Goal: Task Accomplishment & Management: Use online tool/utility

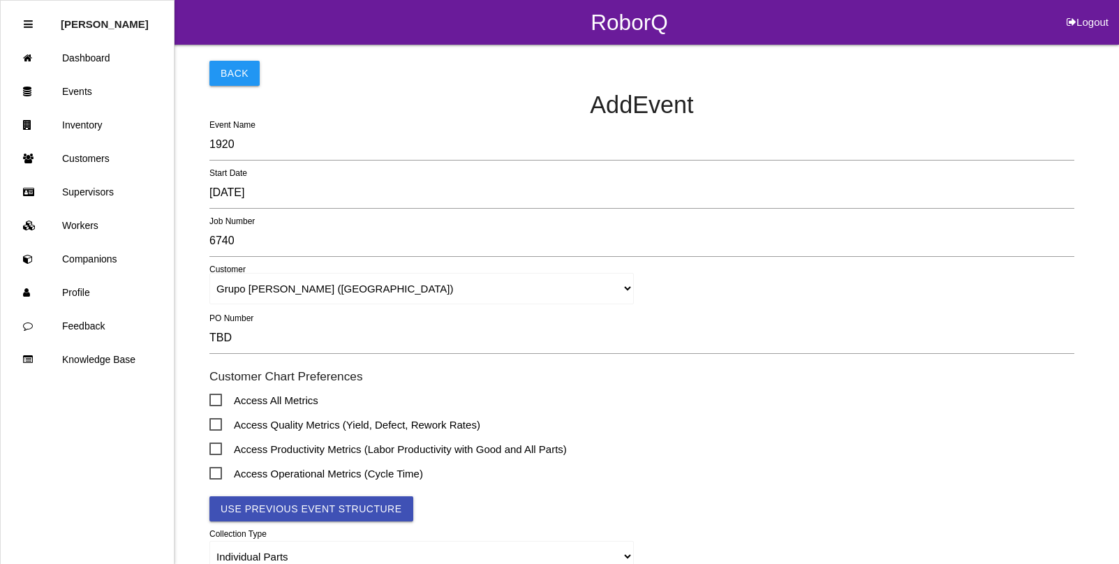
select select "603942a539c08f0019d7a804"
select select "parts"
select select "notRequired"
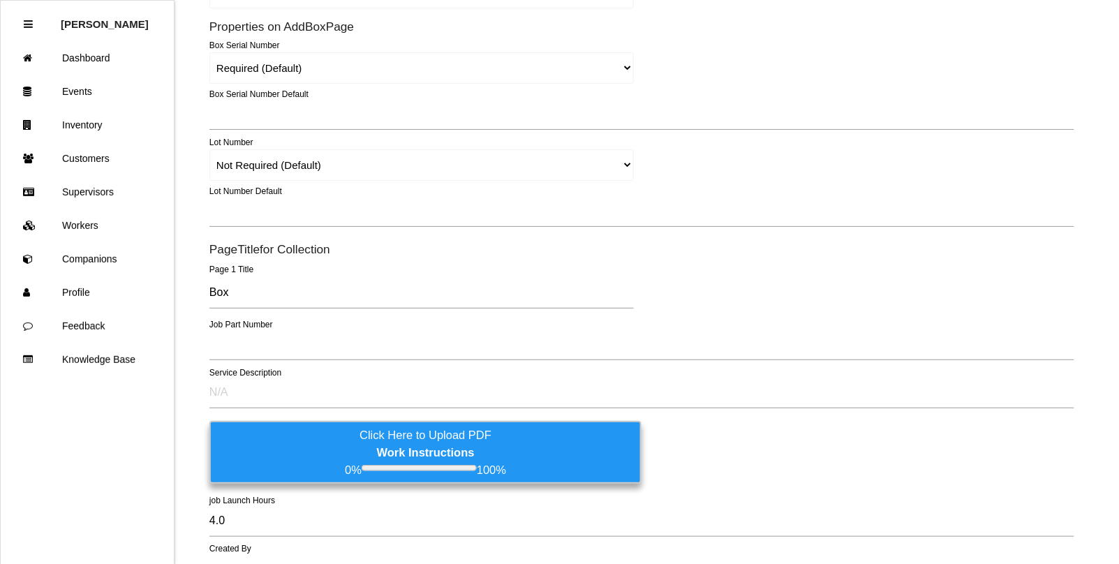
scroll to position [611, 0]
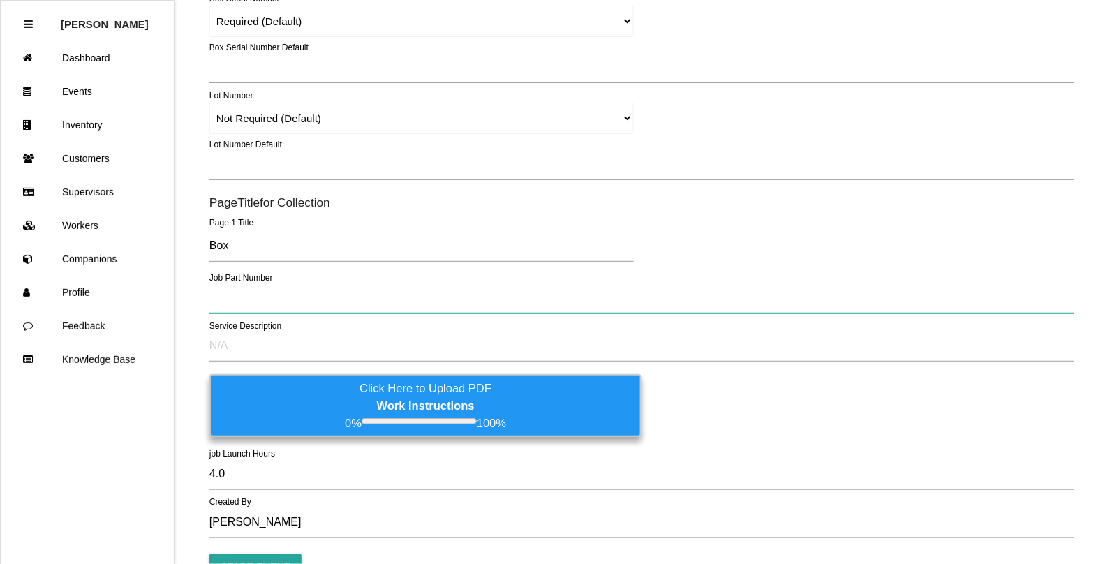
click at [236, 302] on input "text" at bounding box center [641, 297] width 865 height 32
type input "TBD"
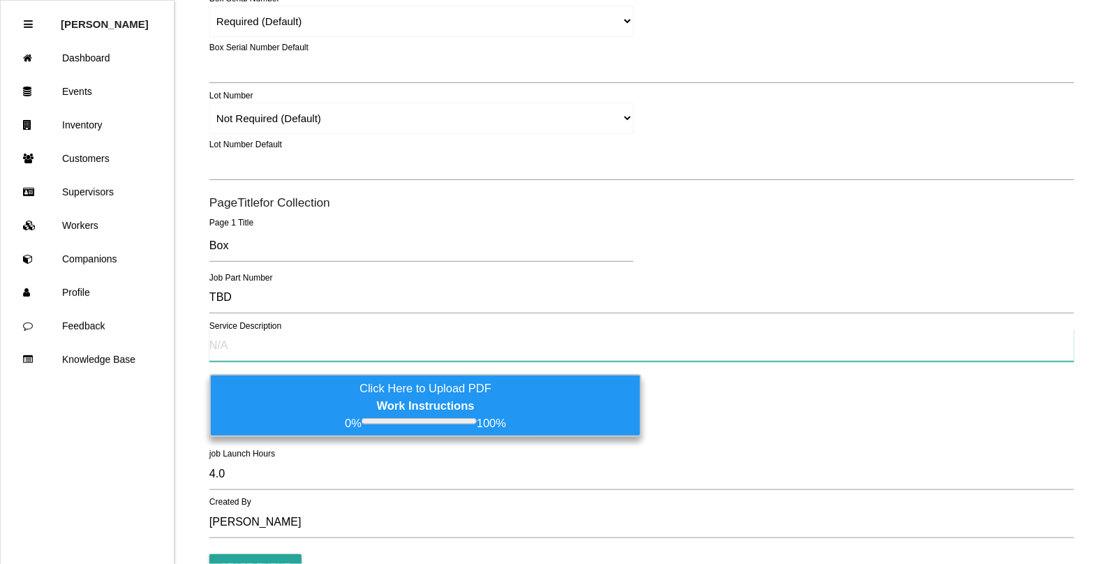
click at [269, 342] on input "text" at bounding box center [641, 345] width 865 height 32
type input "TBD"
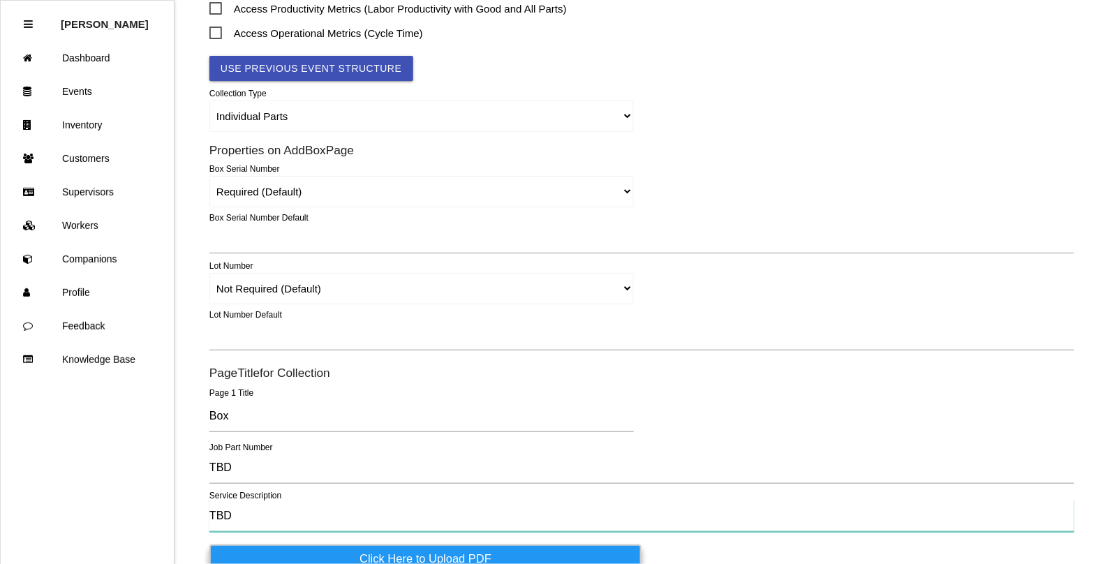
scroll to position [436, 0]
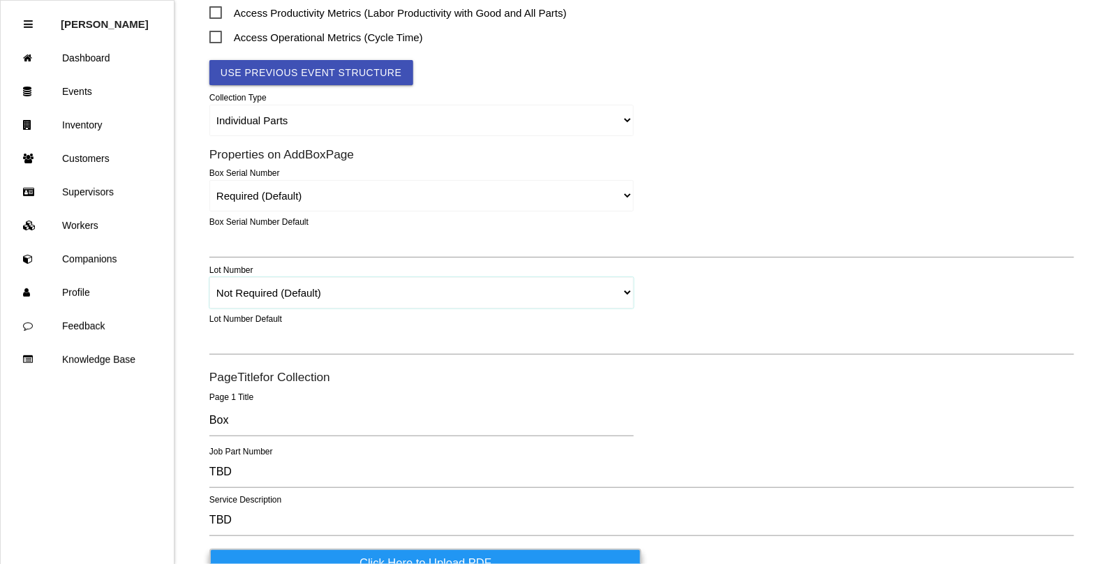
click at [625, 291] on select "Required Not Required (Default) Remove" at bounding box center [421, 292] width 424 height 31
select select "remove"
click at [209, 277] on select "Required Not Required (Default) Remove" at bounding box center [421, 292] width 424 height 31
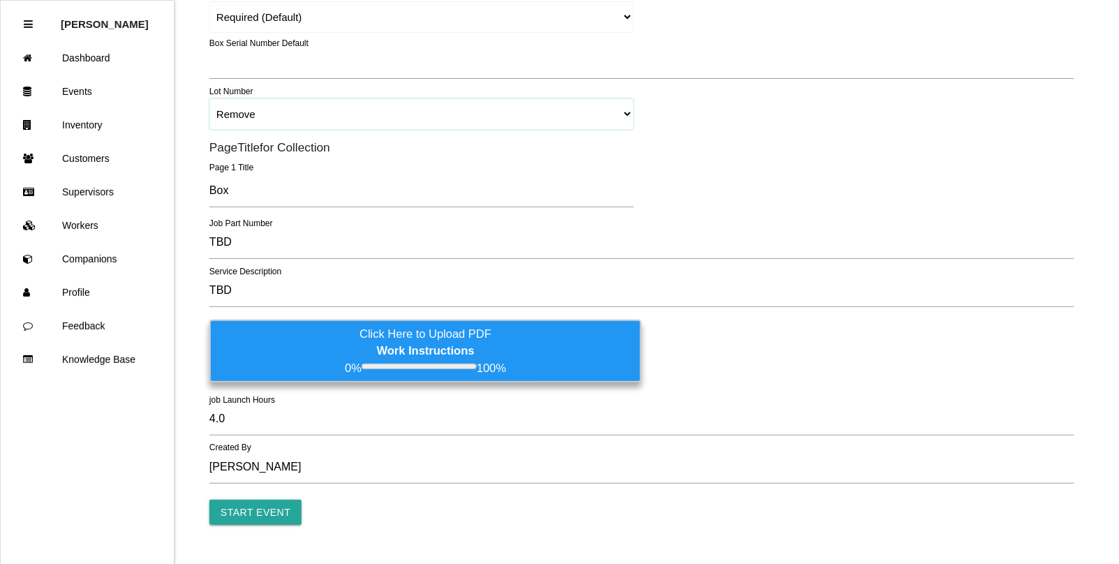
scroll to position [646, 0]
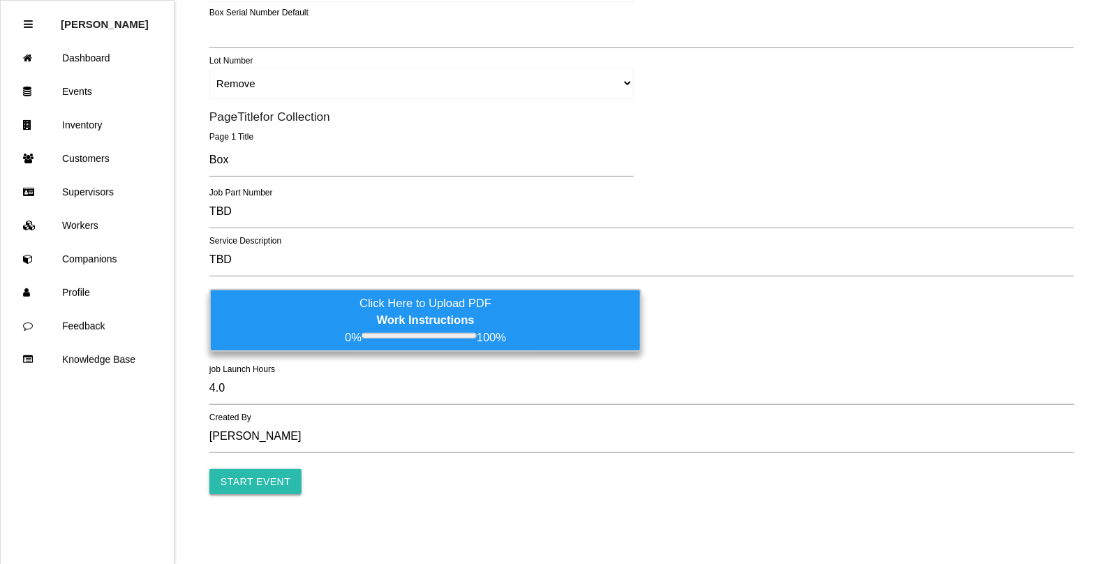
click at [260, 483] on input "Start Event" at bounding box center [255, 481] width 92 height 25
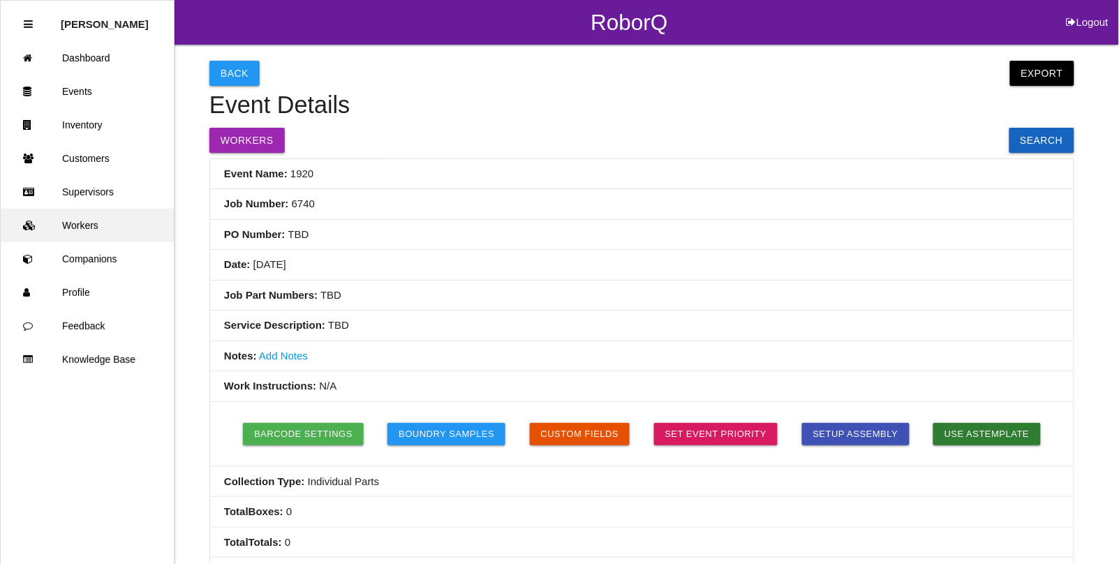
click at [82, 227] on link "Workers" at bounding box center [87, 226] width 173 height 34
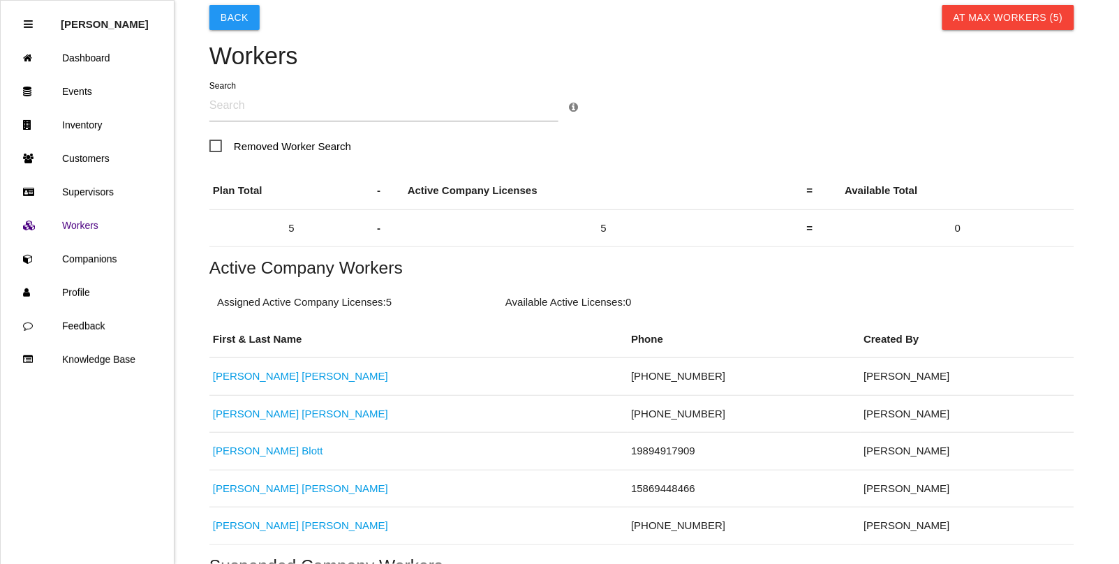
scroll to position [87, 0]
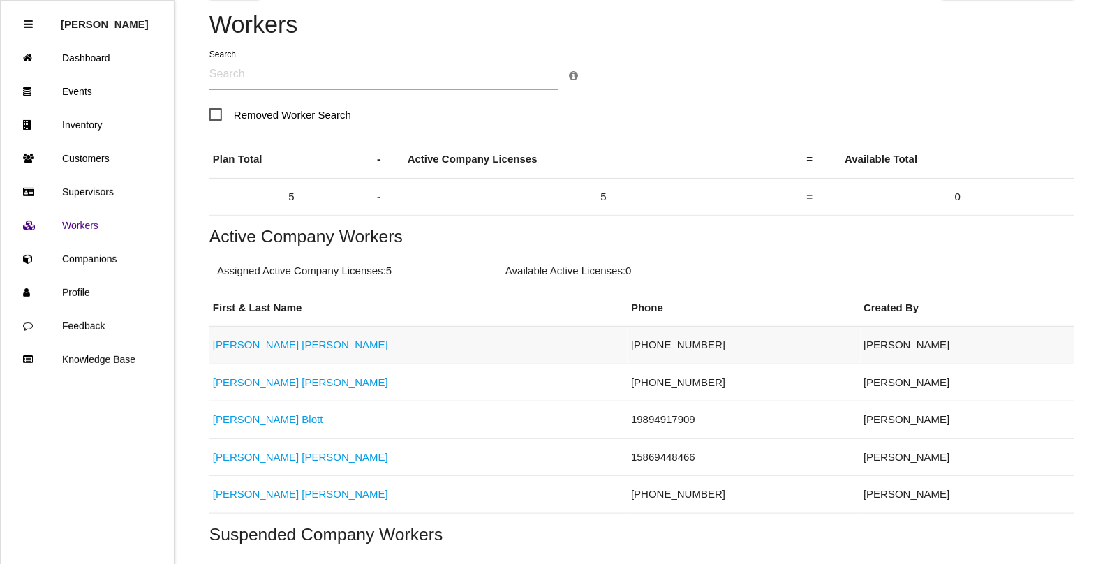
click at [255, 339] on link "[PERSON_NAME]" at bounding box center [300, 345] width 175 height 12
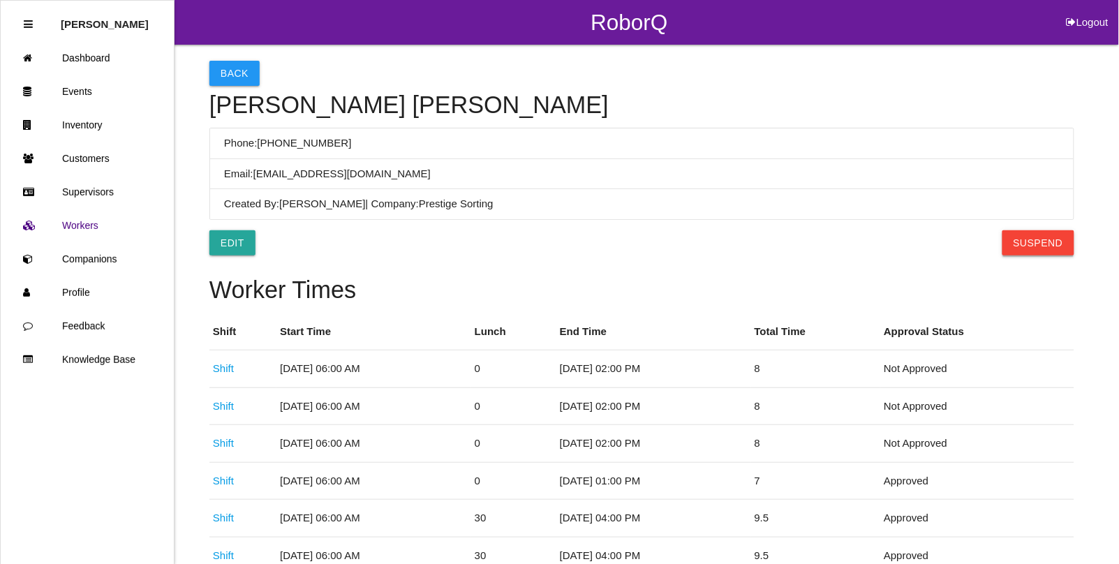
click at [1049, 248] on button "Suspend" at bounding box center [1038, 242] width 72 height 25
click at [232, 70] on button "Back" at bounding box center [234, 73] width 50 height 25
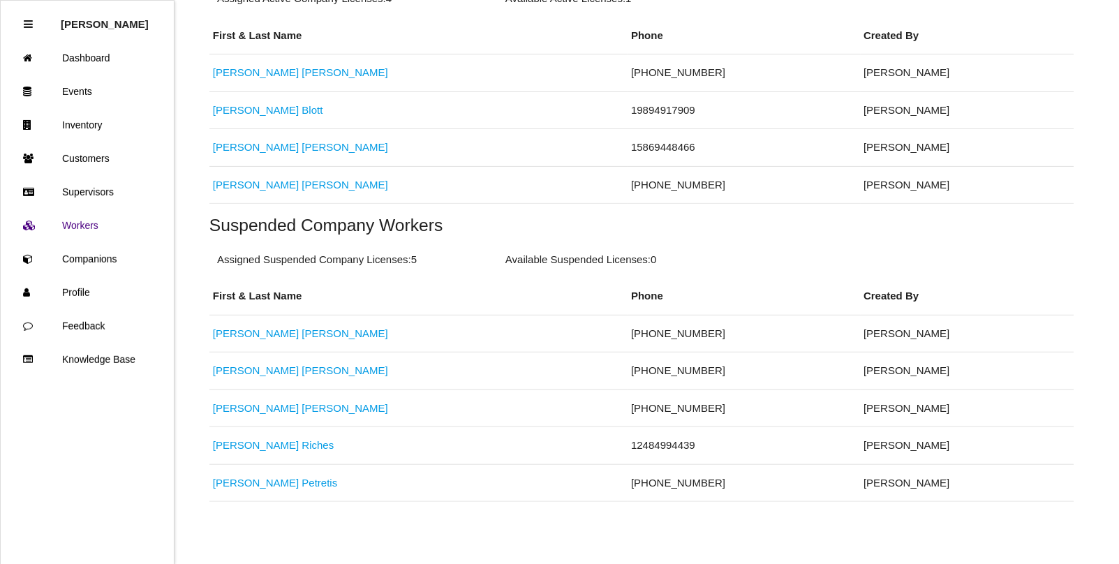
scroll to position [369, 0]
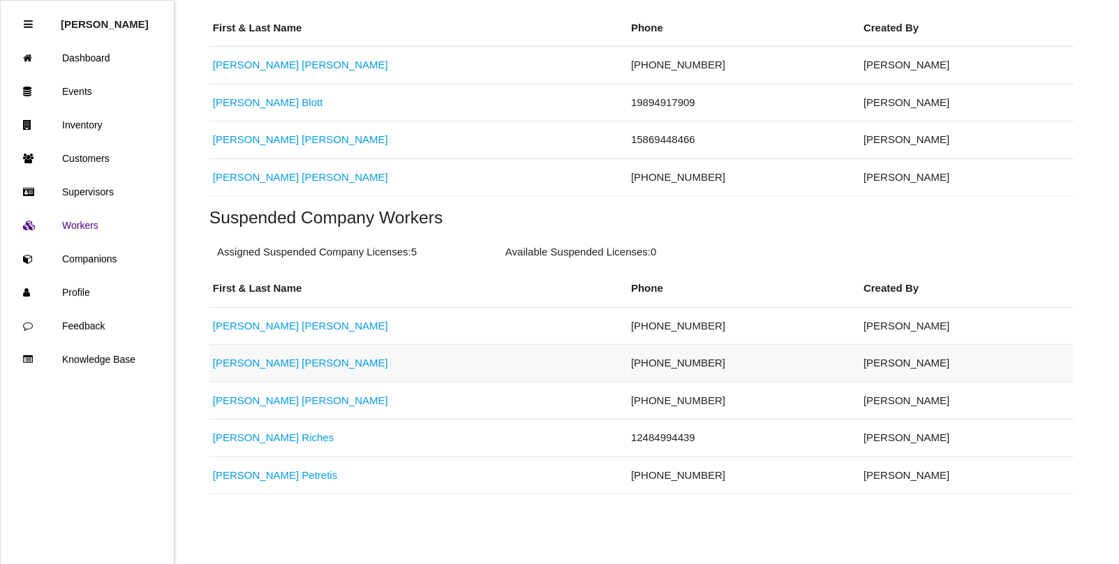
click at [259, 361] on link "[PERSON_NAME]" at bounding box center [300, 363] width 175 height 12
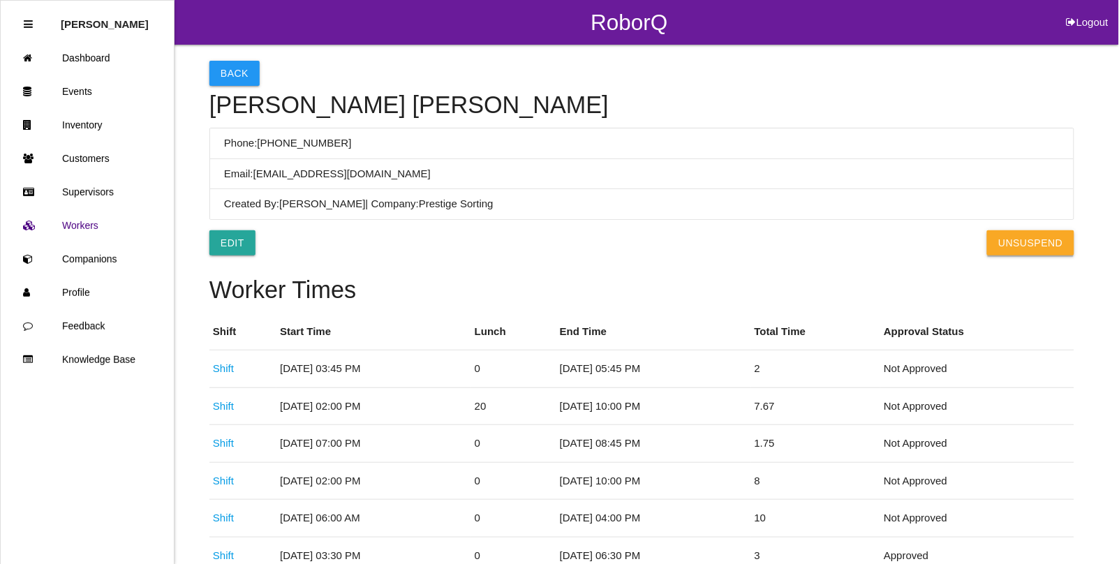
click at [1013, 246] on button "UnSuspend" at bounding box center [1030, 242] width 87 height 25
click at [91, 89] on link "Events" at bounding box center [87, 92] width 173 height 34
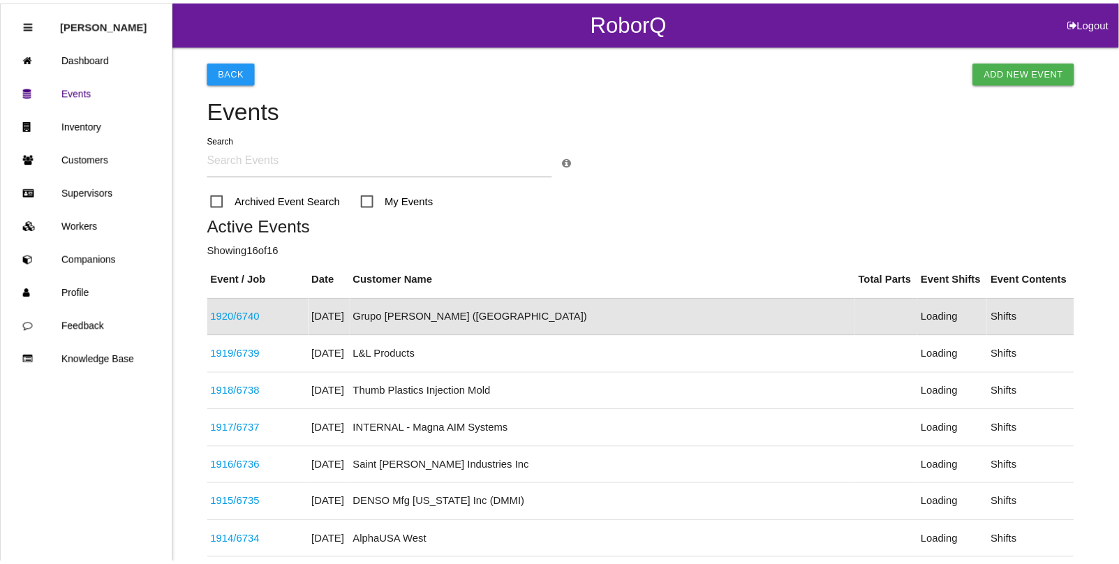
scroll to position [35, 0]
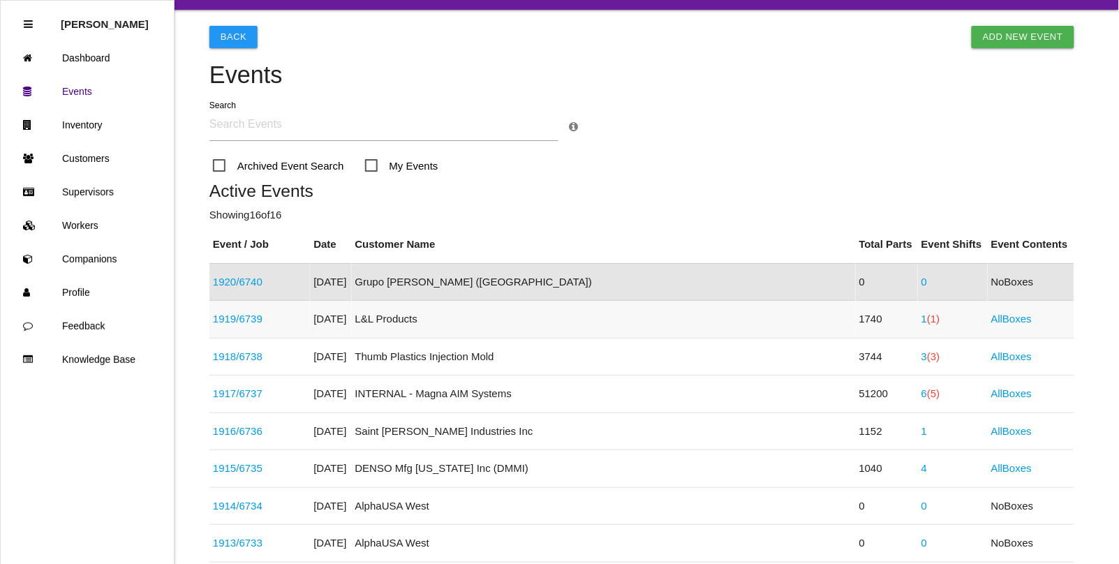
click at [921, 318] on link "1 (1)" at bounding box center [930, 319] width 19 height 12
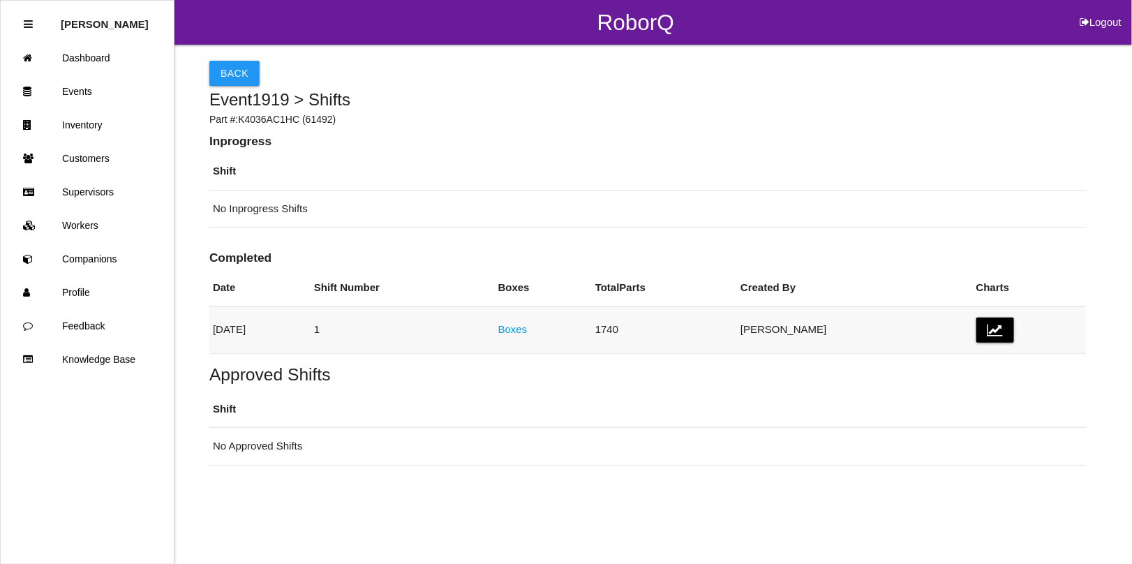
click at [528, 333] on link "Boxes" at bounding box center [512, 329] width 29 height 12
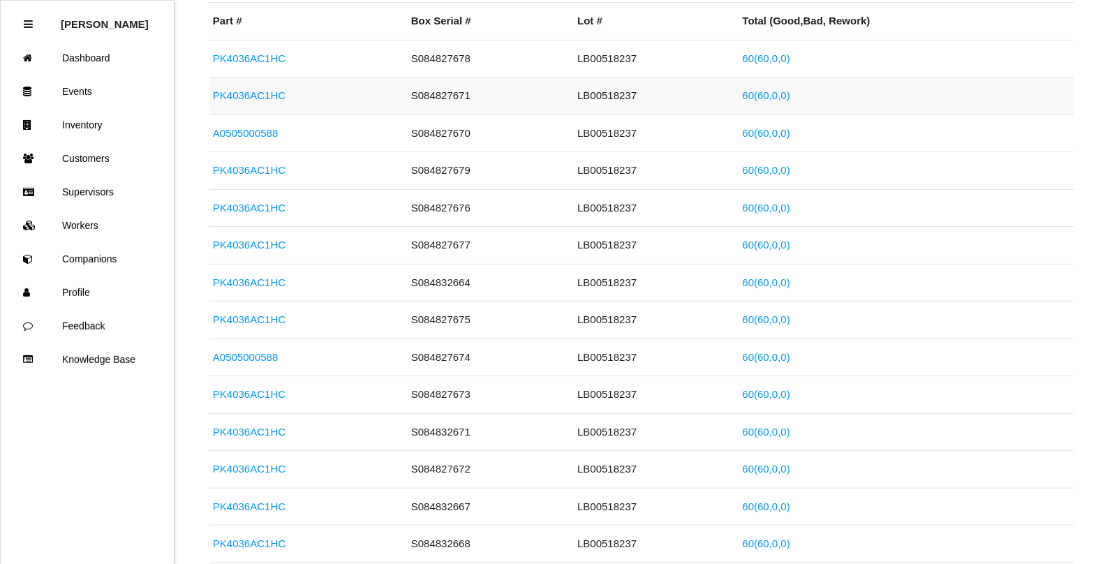
scroll to position [174, 0]
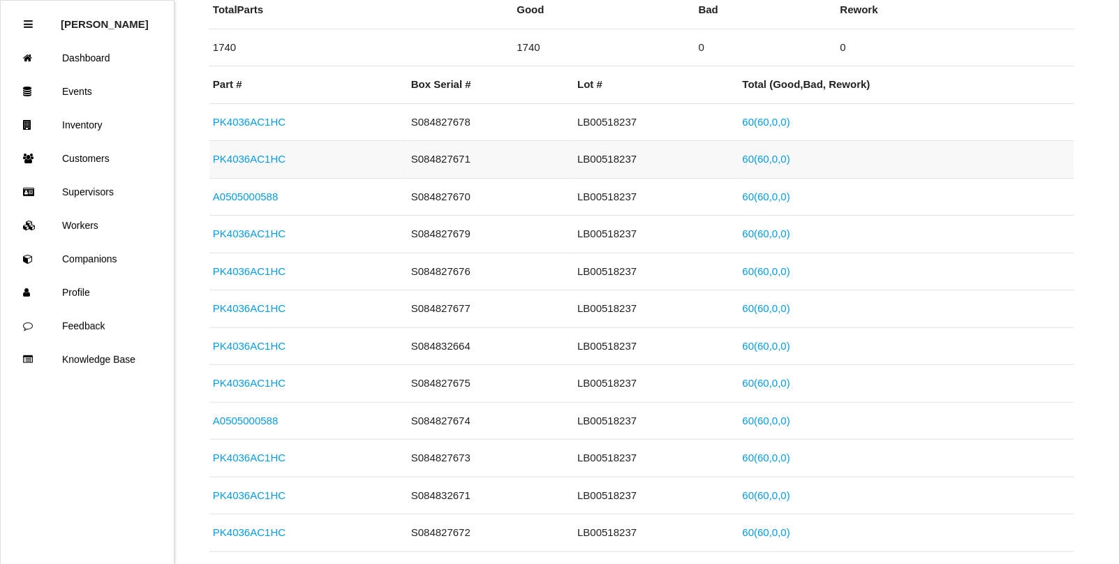
click at [239, 159] on link "PK4036AC1HC" at bounding box center [249, 159] width 73 height 12
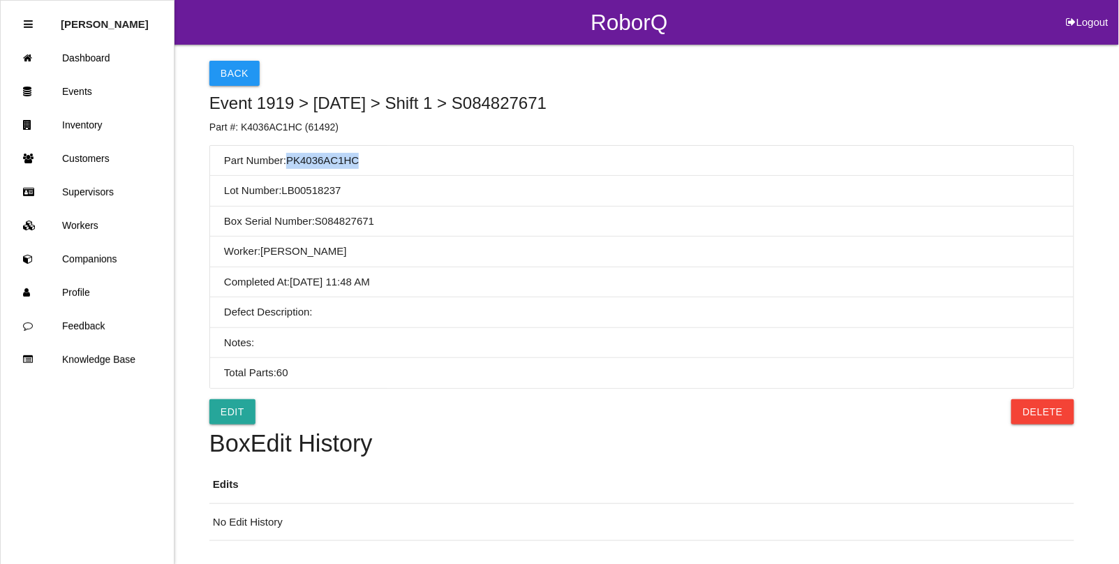
drag, startPoint x: 361, startPoint y: 159, endPoint x: 288, endPoint y: 163, distance: 72.7
click at [288, 163] on li "Part Number: PK4036AC1HC" at bounding box center [641, 161] width 863 height 31
copy li "PK4036AC1HC"
click at [232, 75] on button "Back" at bounding box center [234, 73] width 50 height 25
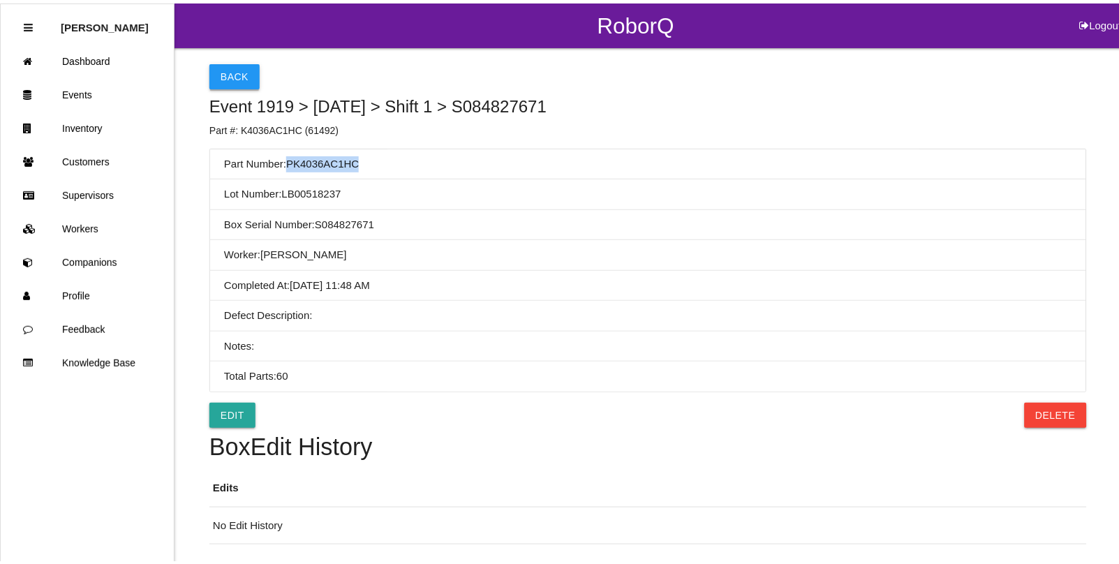
scroll to position [52, 0]
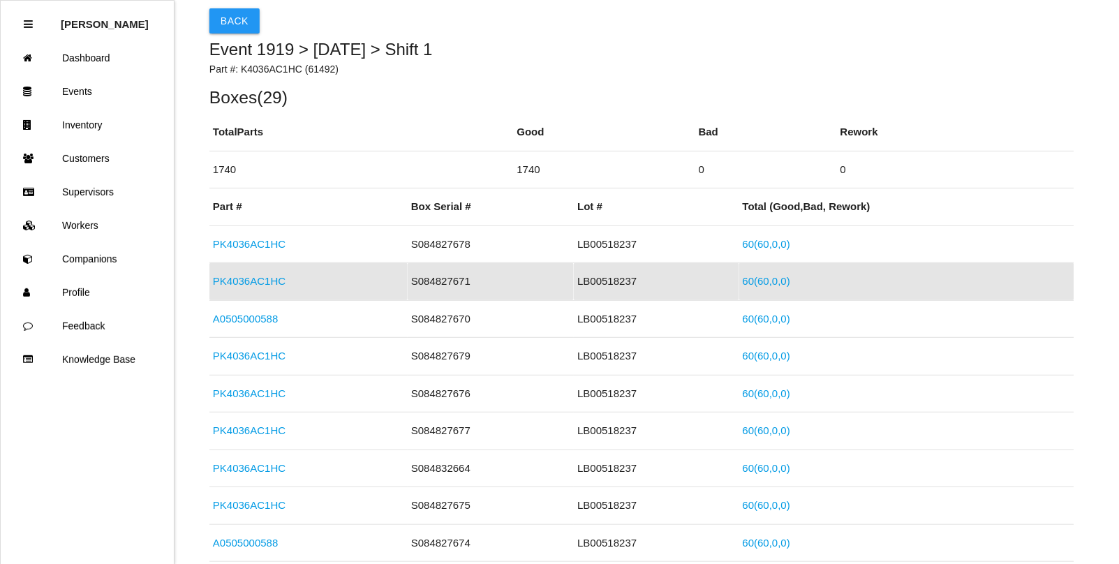
click at [248, 318] on link "A0505000588" at bounding box center [245, 319] width 65 height 12
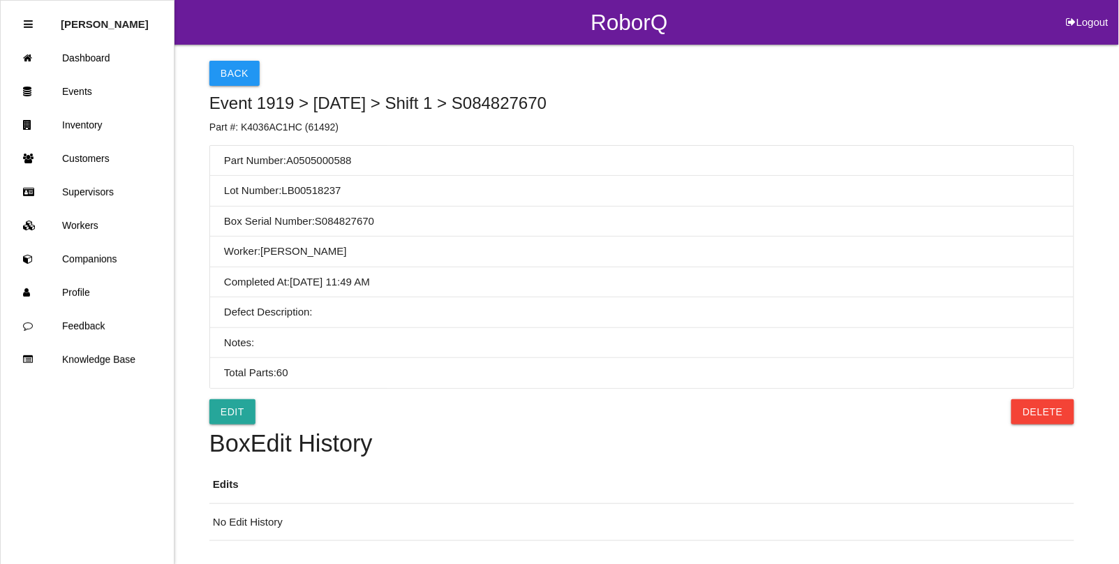
scroll to position [47, 0]
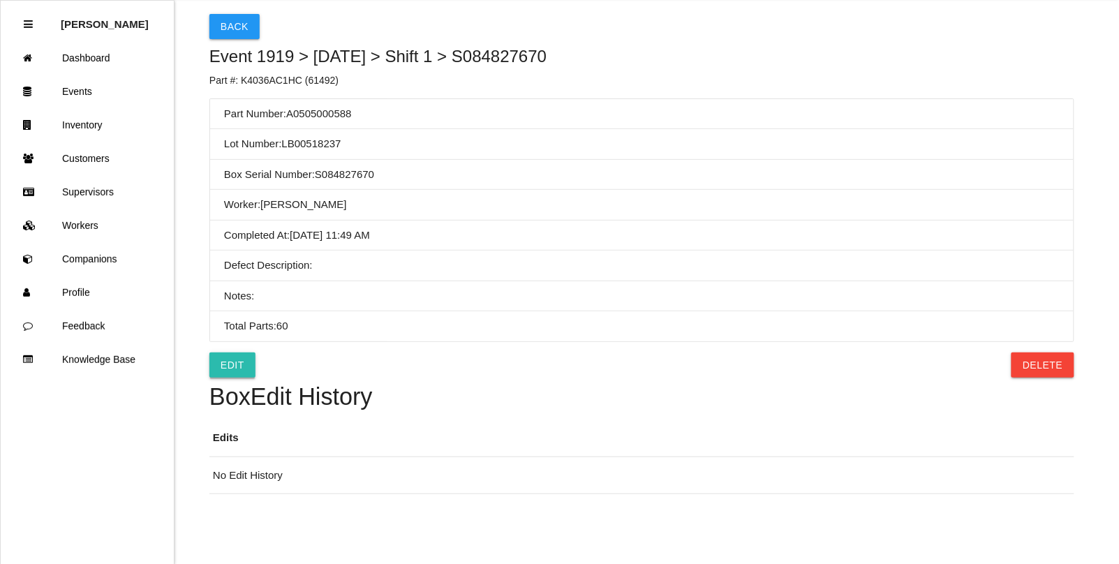
click at [239, 358] on link "Edit" at bounding box center [232, 364] width 46 height 25
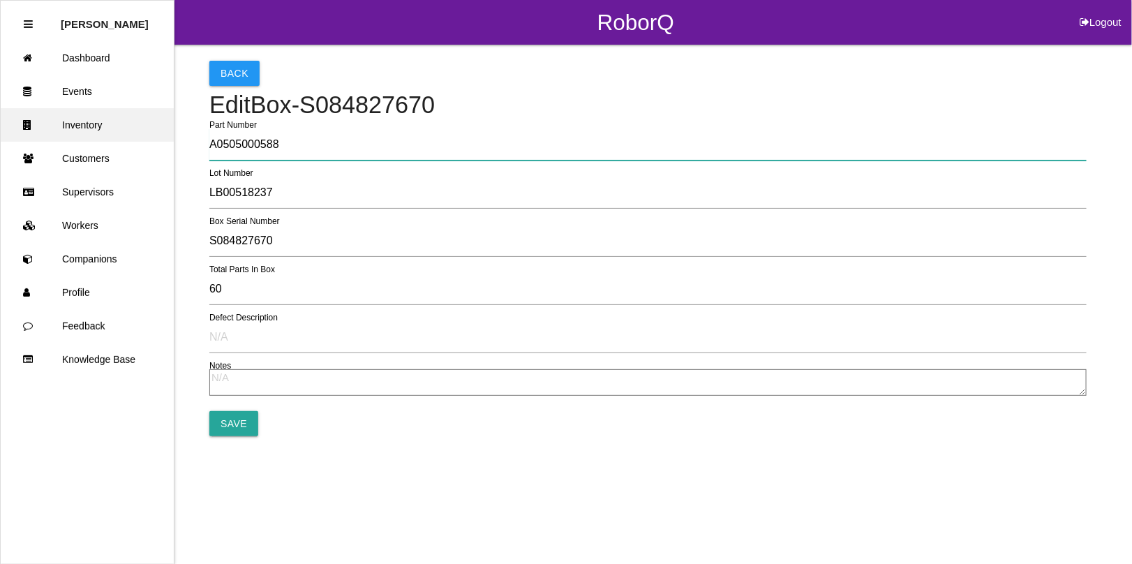
drag, startPoint x: 284, startPoint y: 144, endPoint x: 85, endPoint y: 119, distance: 200.5
click at [85, 119] on div "RoborQ Logout [PERSON_NAME] Dashboard Events Inventory Customers Supervisors Wo…" at bounding box center [566, 218] width 1132 height 436
paste input "PK4036AC1HC"
type input "PK4036AC1HC"
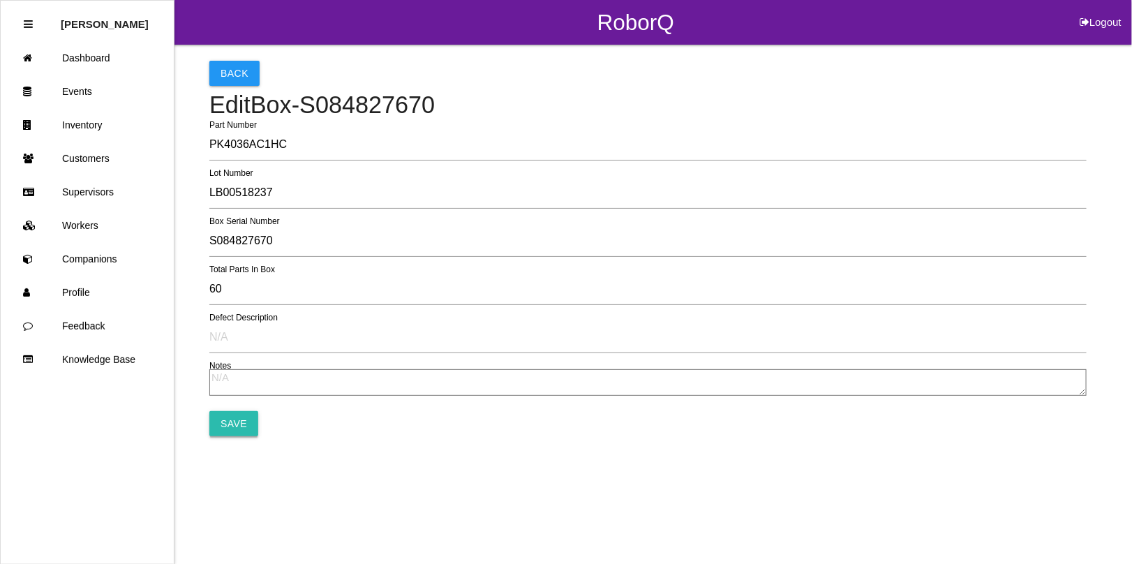
click at [235, 424] on input "Save" at bounding box center [233, 423] width 49 height 25
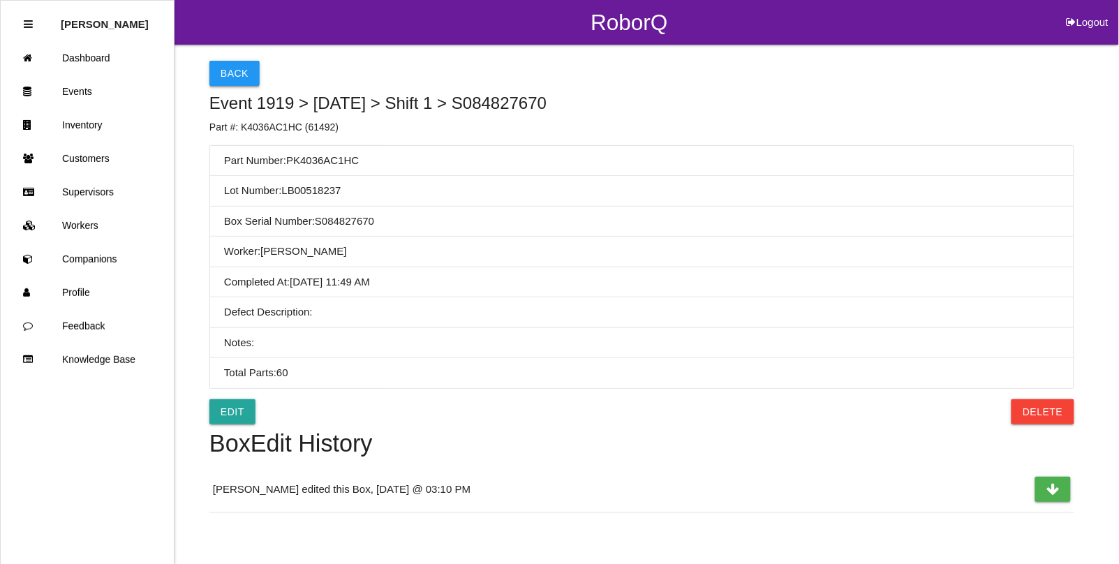
click at [229, 77] on button "Back" at bounding box center [234, 73] width 50 height 25
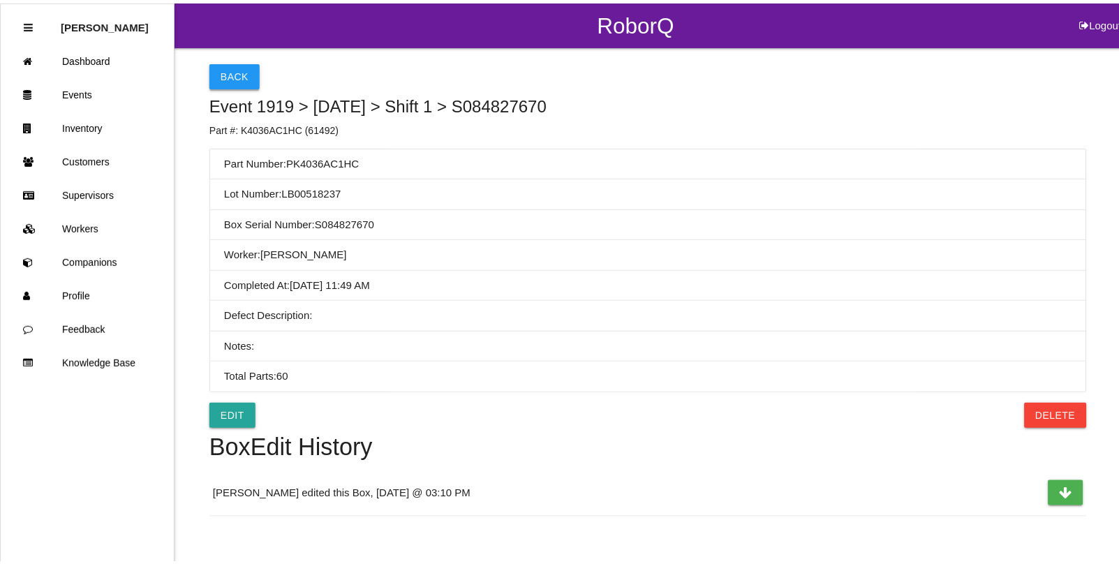
scroll to position [89, 0]
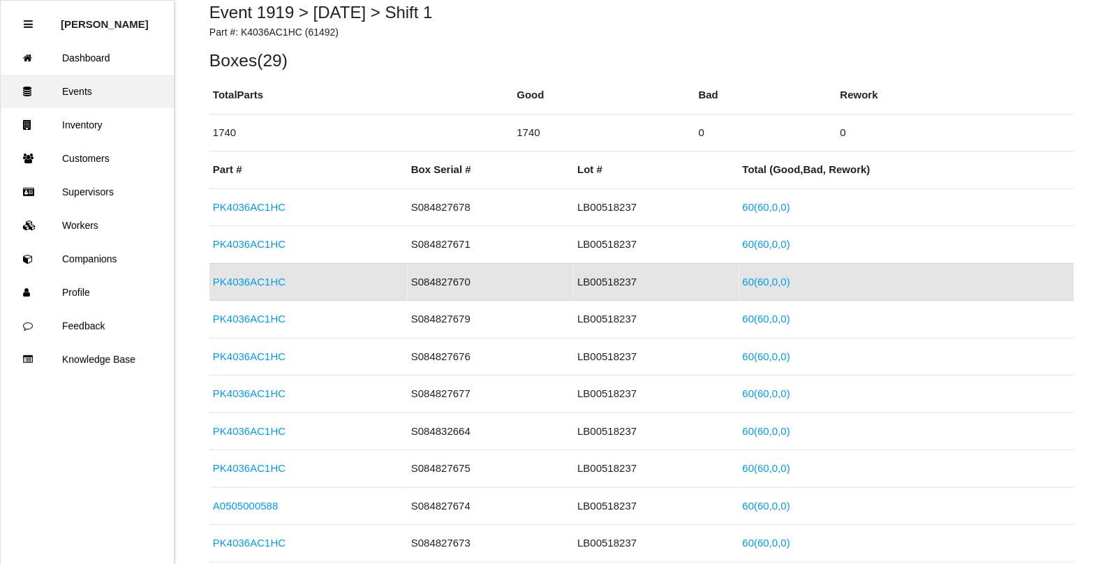
click at [77, 88] on link "Events" at bounding box center [87, 92] width 173 height 34
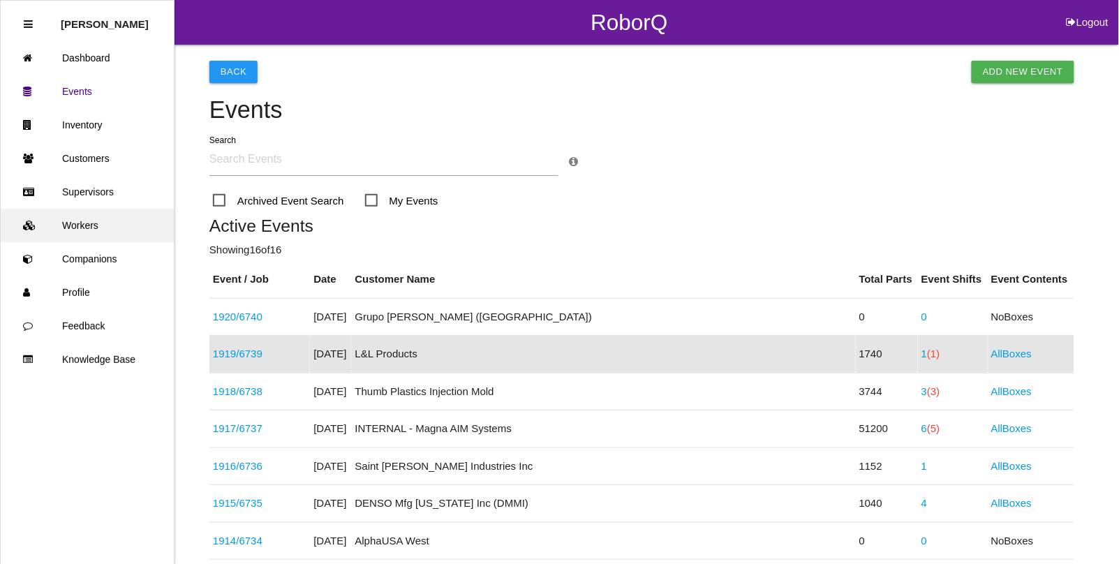
click at [82, 239] on link "Workers" at bounding box center [87, 226] width 173 height 34
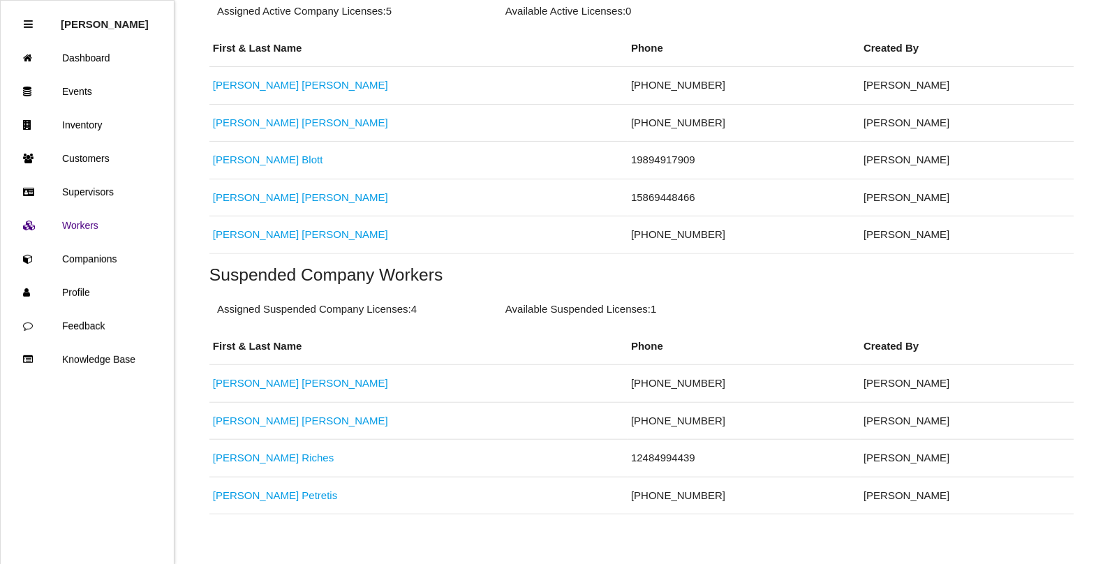
scroll to position [349, 0]
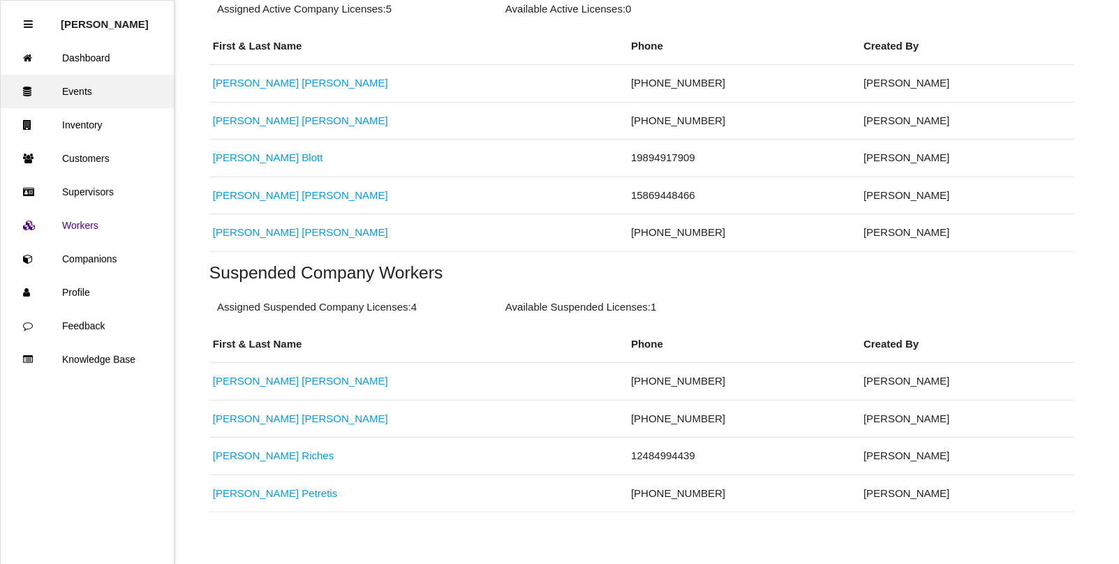
click at [81, 93] on link "Events" at bounding box center [87, 92] width 173 height 34
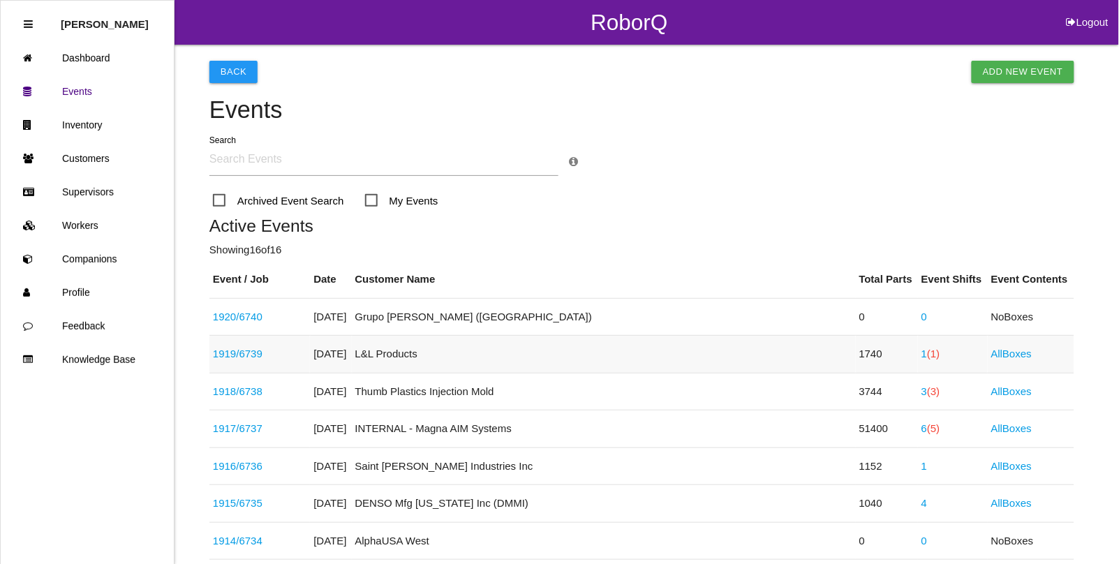
click at [921, 353] on link "1 (1)" at bounding box center [930, 354] width 19 height 12
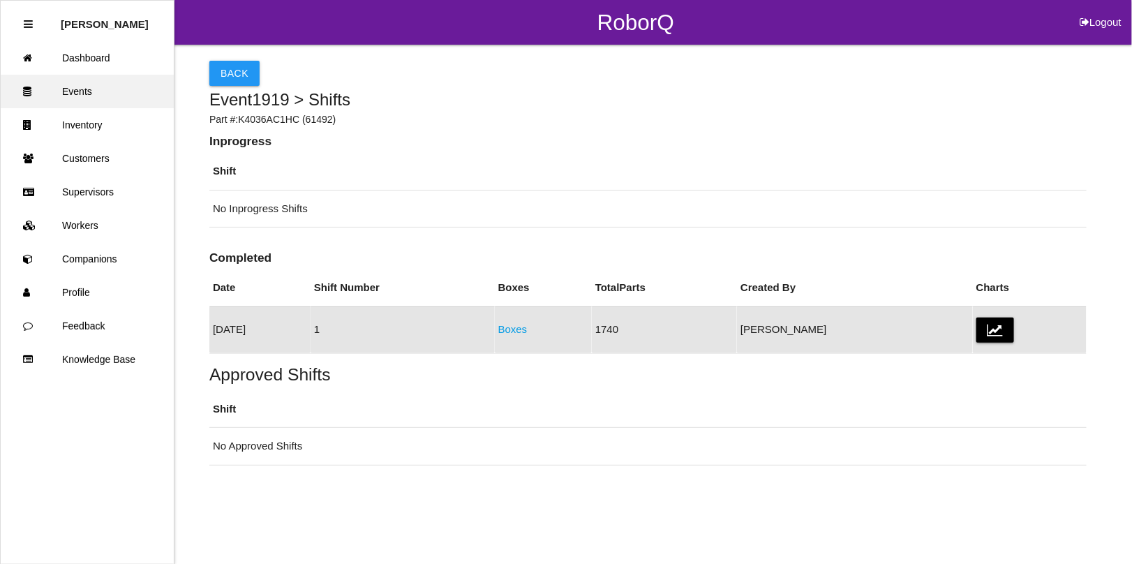
click at [87, 87] on link "Events" at bounding box center [87, 92] width 173 height 34
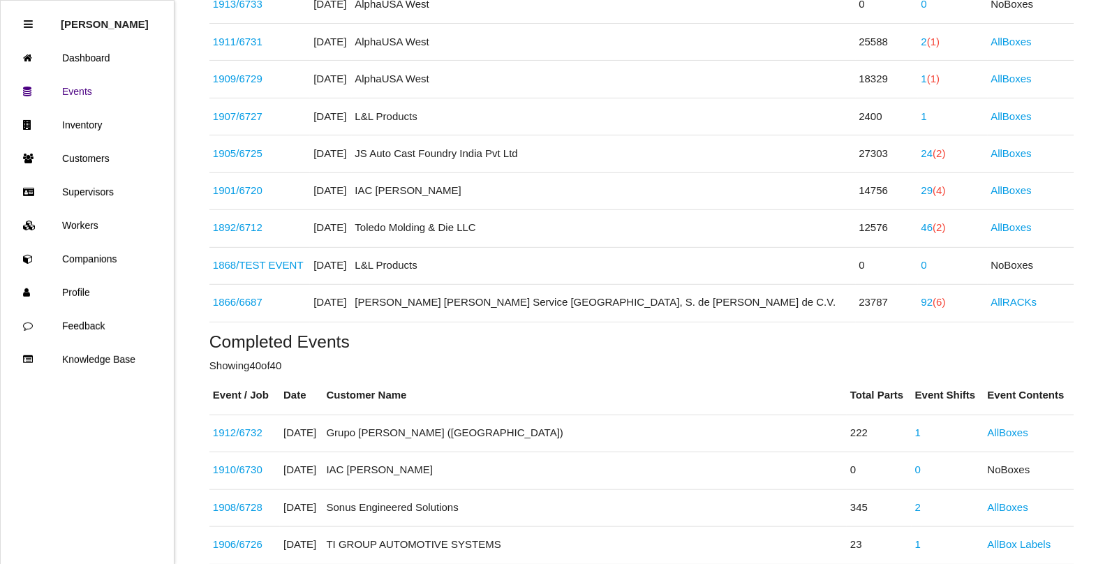
scroll to position [595, 0]
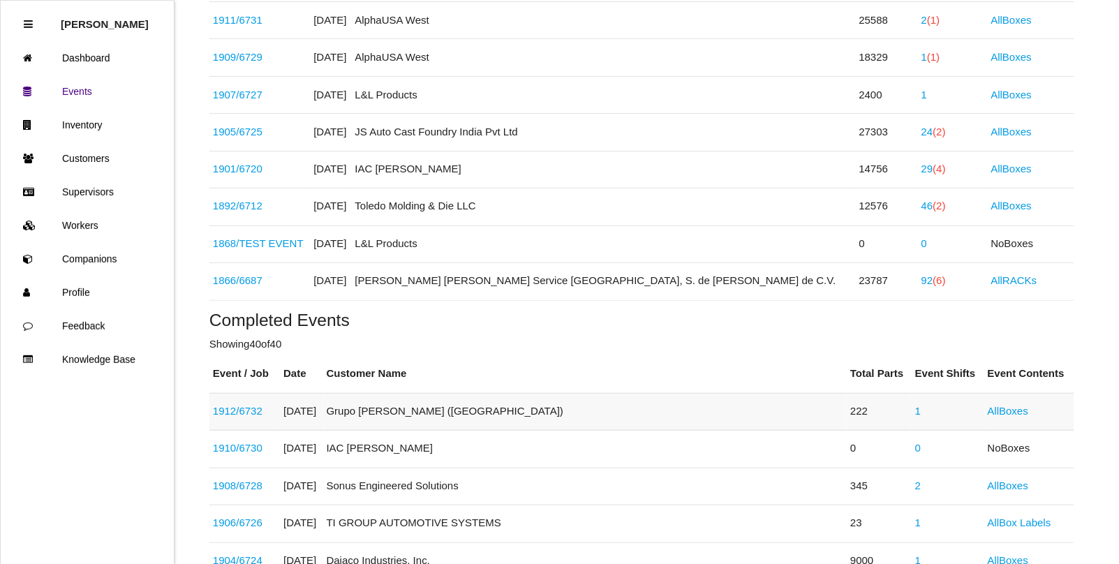
click at [246, 410] on link "1912 / 6732" at bounding box center [238, 412] width 50 height 12
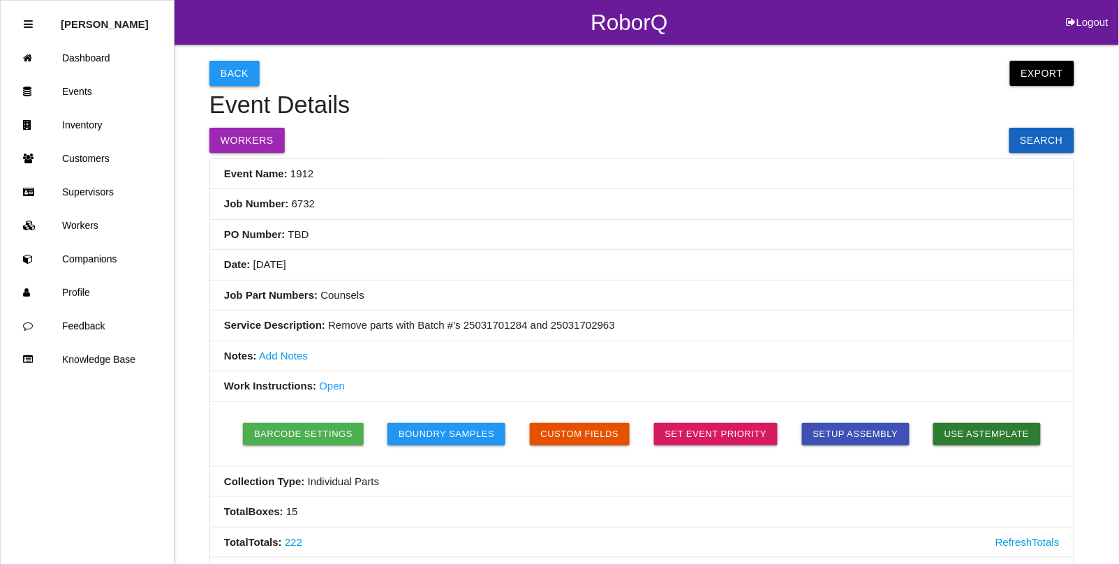
click at [232, 68] on button "Back" at bounding box center [234, 73] width 50 height 25
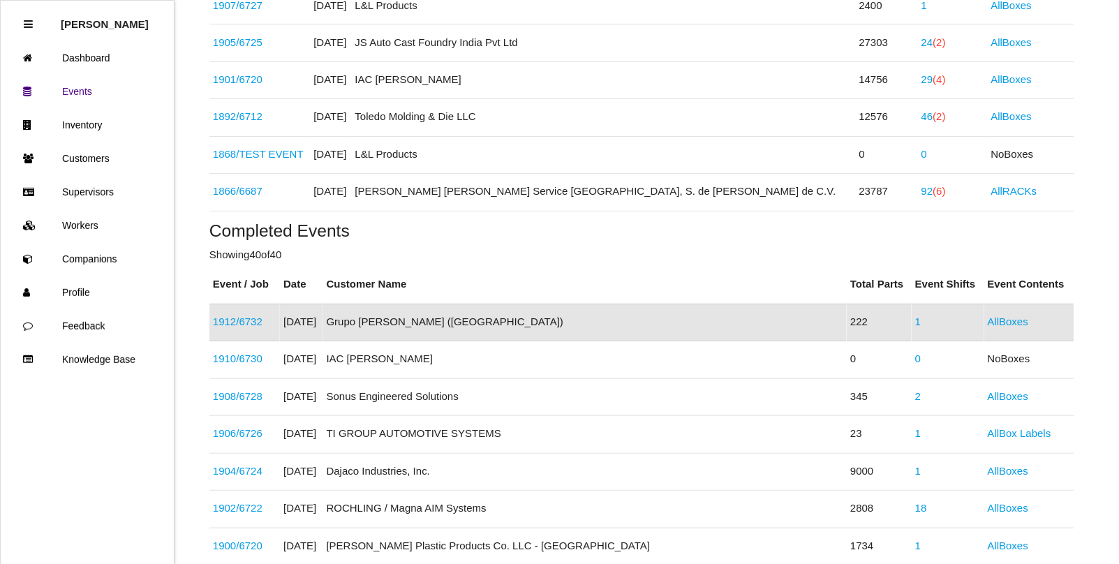
scroll to position [728, 0]
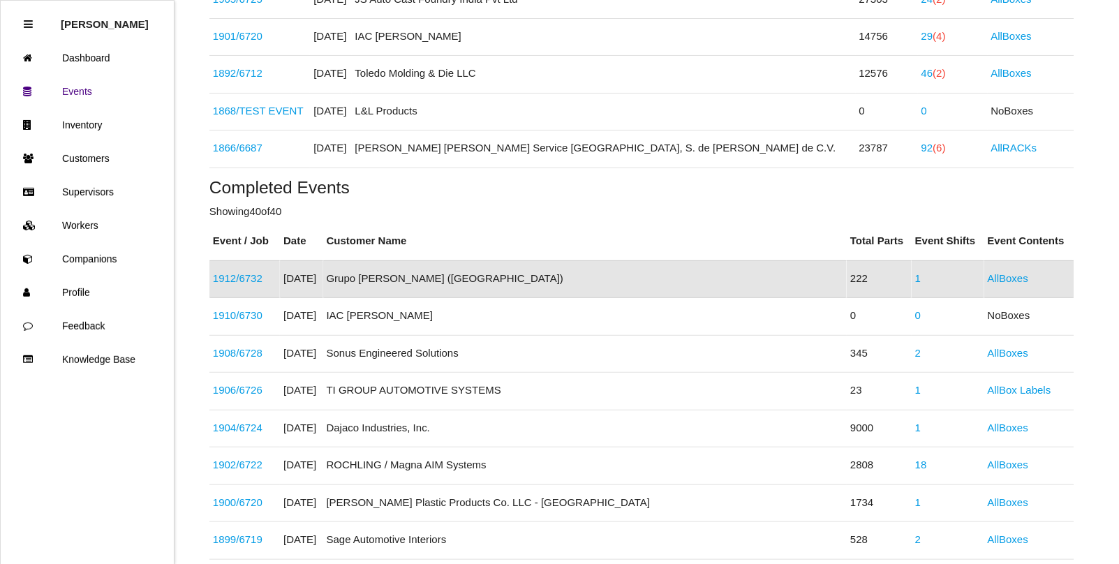
click at [915, 283] on link "1" at bounding box center [918, 279] width 6 height 12
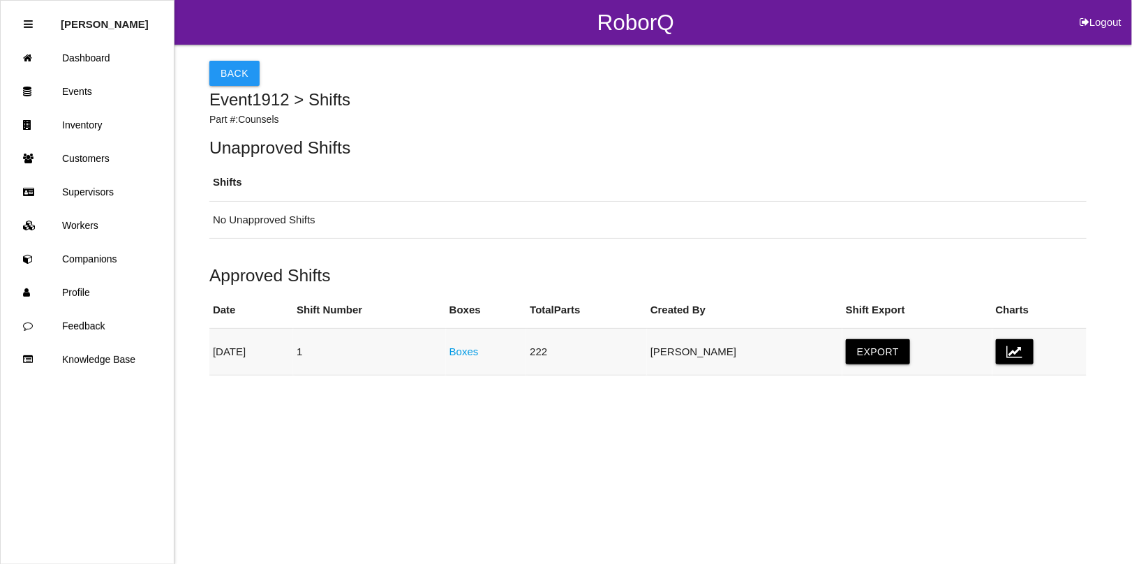
click at [479, 350] on link "Boxes" at bounding box center [463, 351] width 29 height 12
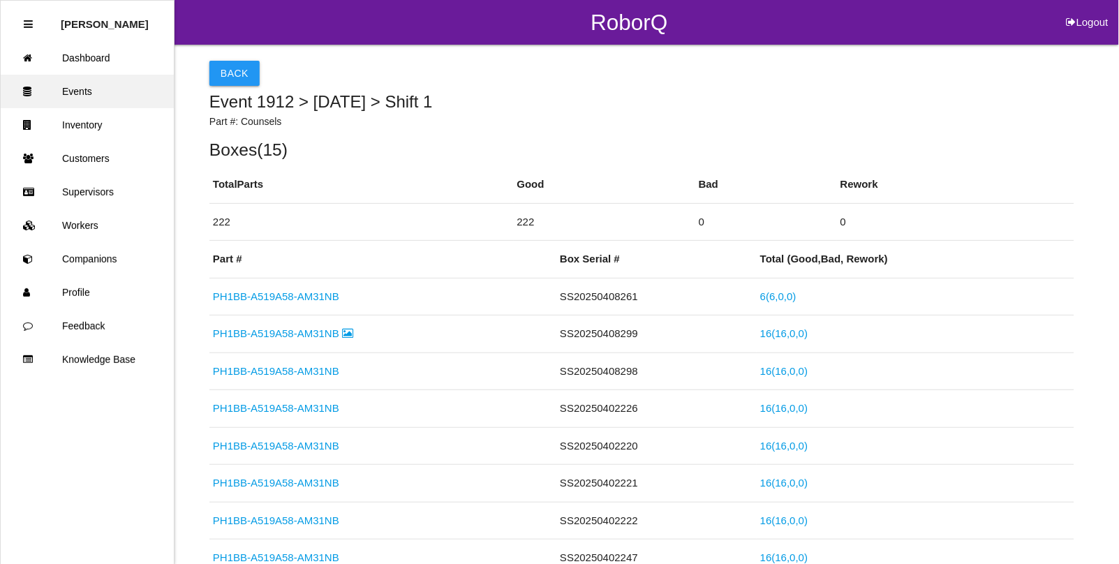
click at [82, 91] on link "Events" at bounding box center [87, 92] width 173 height 34
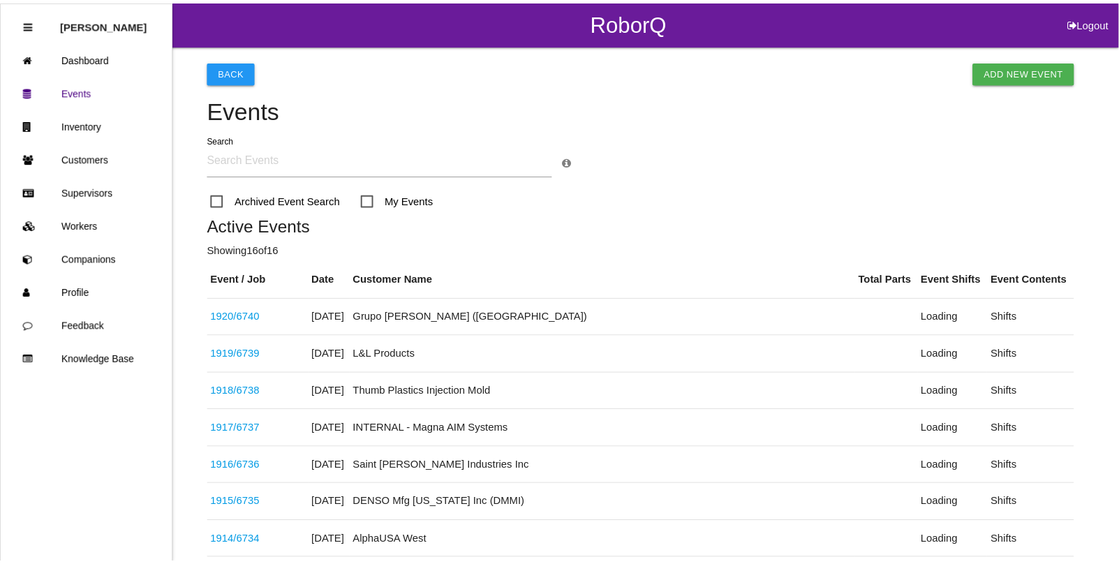
scroll to position [728, 0]
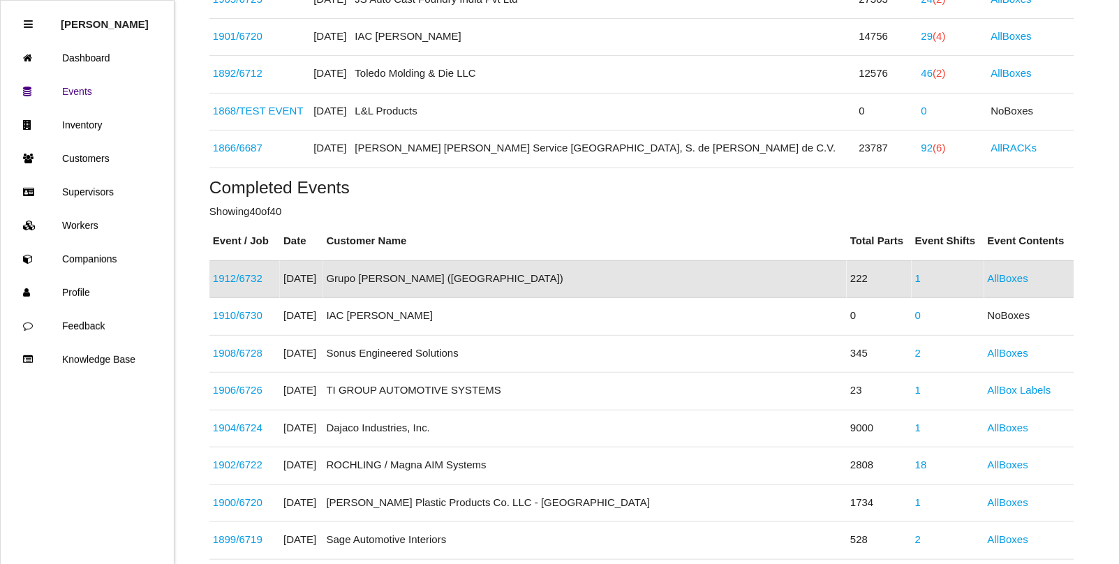
click at [253, 281] on link "1912 / 6732" at bounding box center [238, 279] width 50 height 12
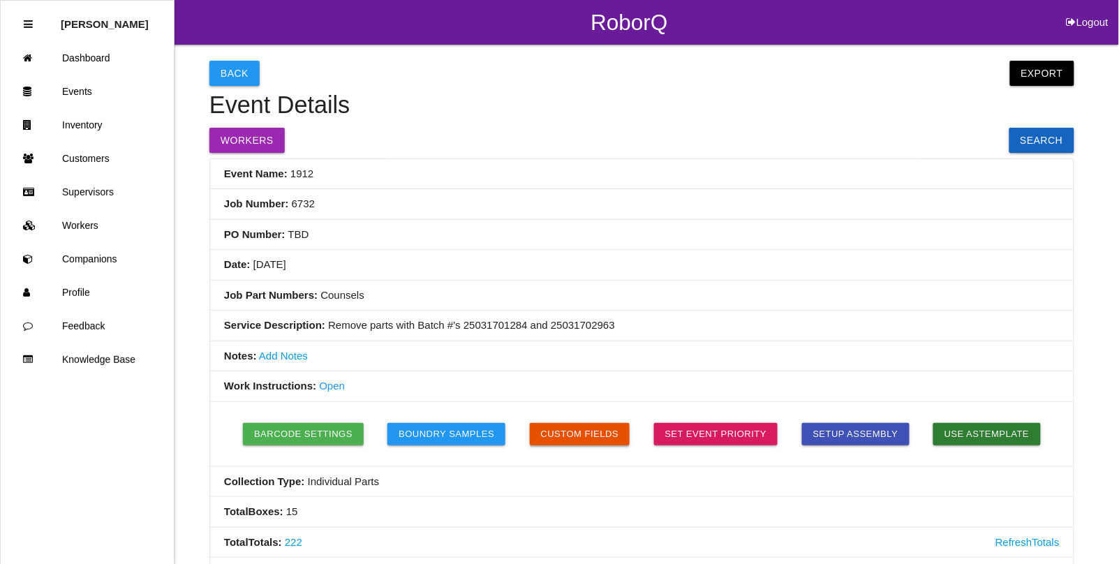
click at [590, 430] on button "Custom Fields" at bounding box center [580, 434] width 101 height 22
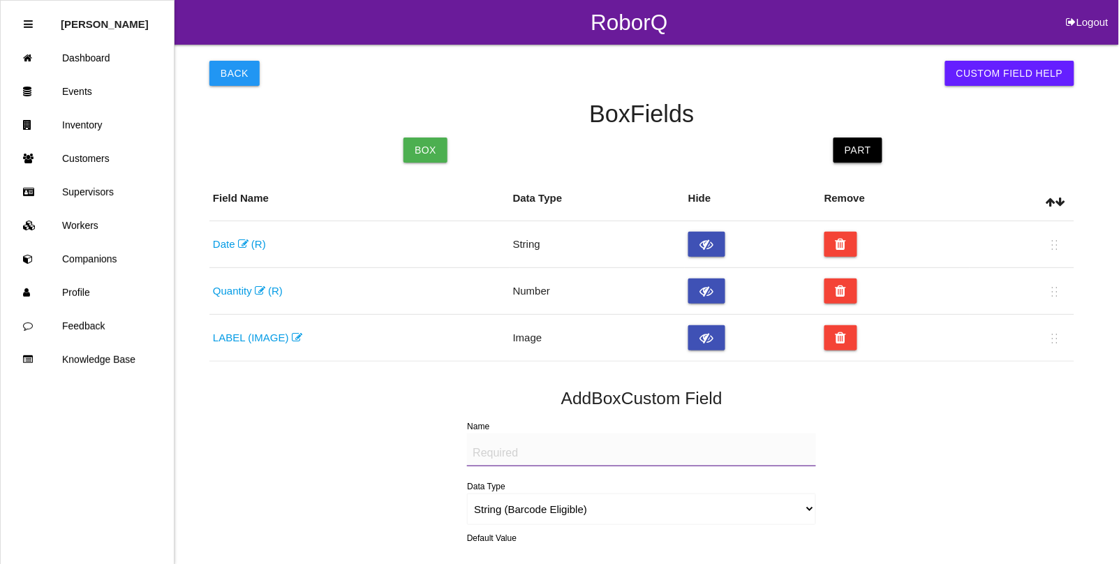
click at [854, 151] on link "Part" at bounding box center [857, 149] width 49 height 25
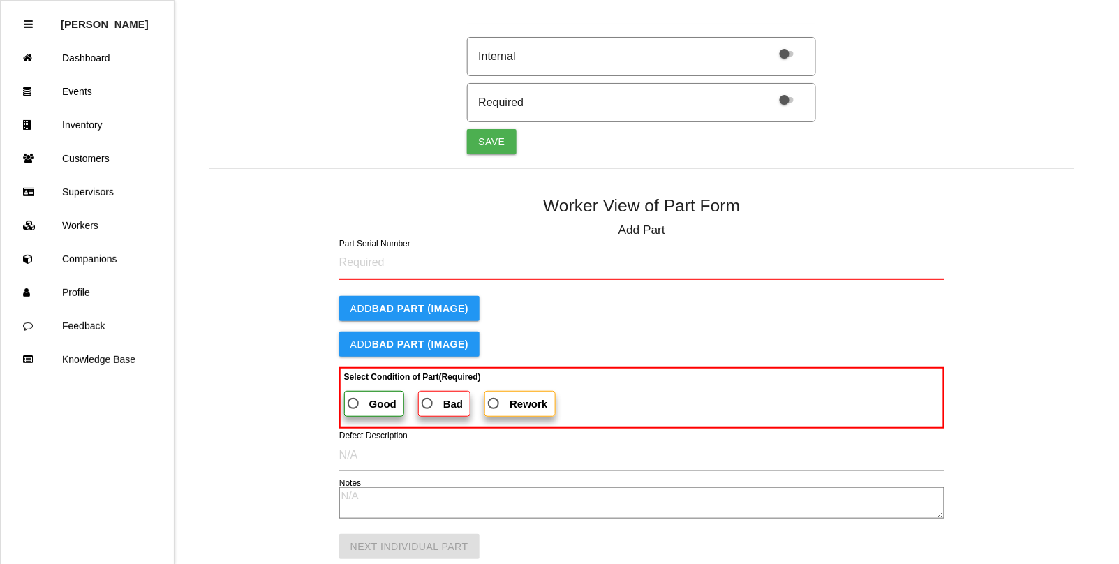
scroll to position [523, 0]
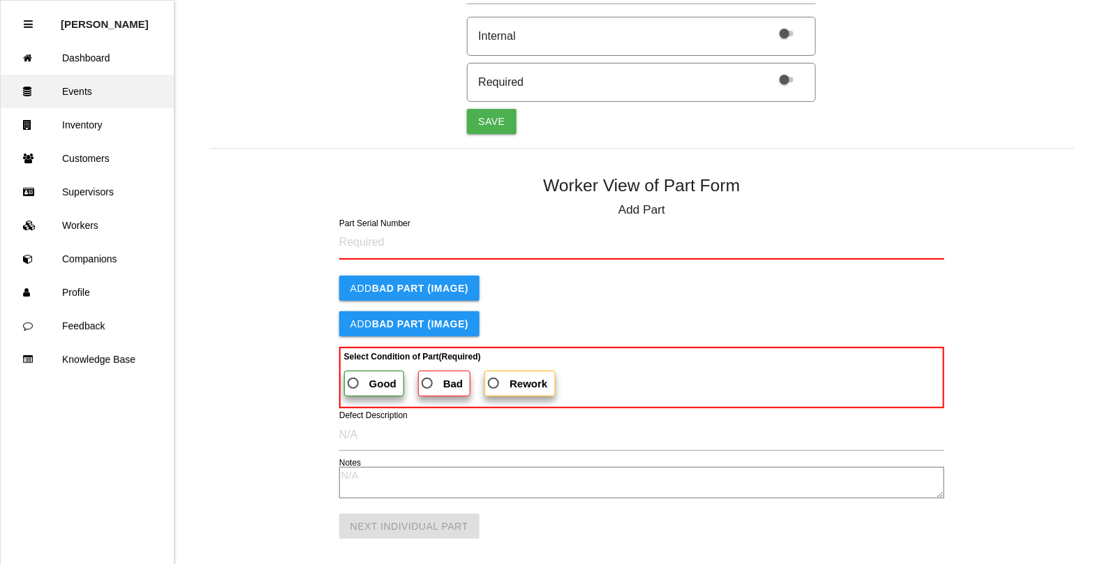
click at [77, 89] on link "Events" at bounding box center [87, 92] width 173 height 34
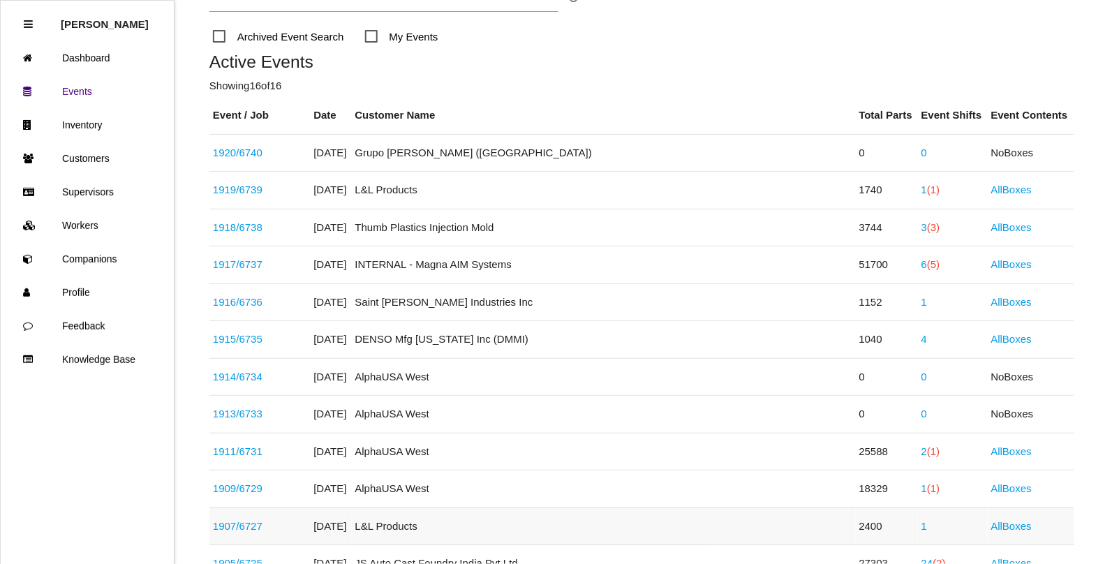
scroll to position [117, 0]
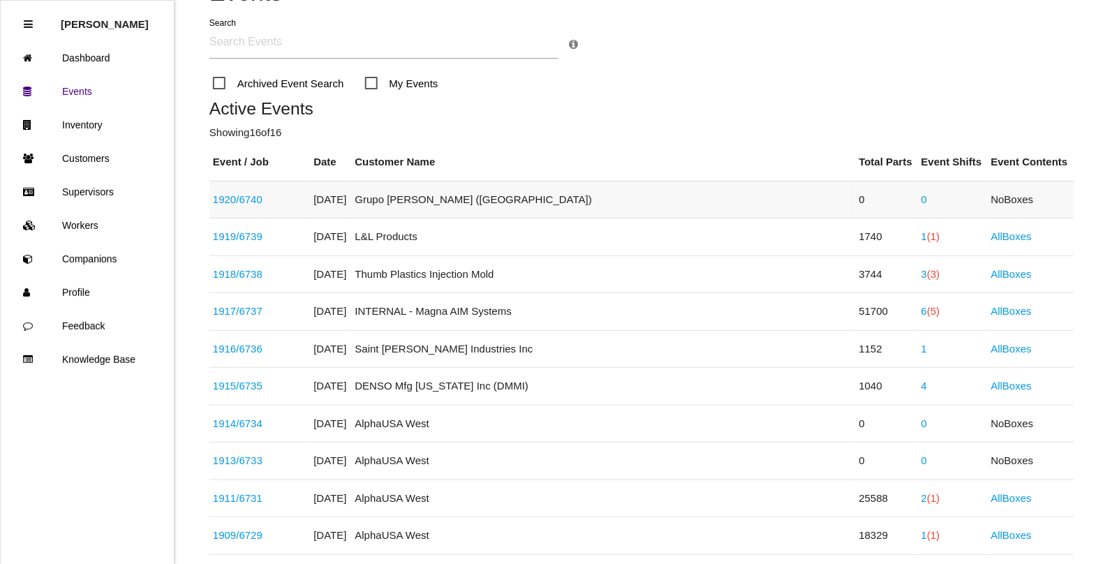
click at [225, 200] on link "1920 / 6740" at bounding box center [238, 199] width 50 height 12
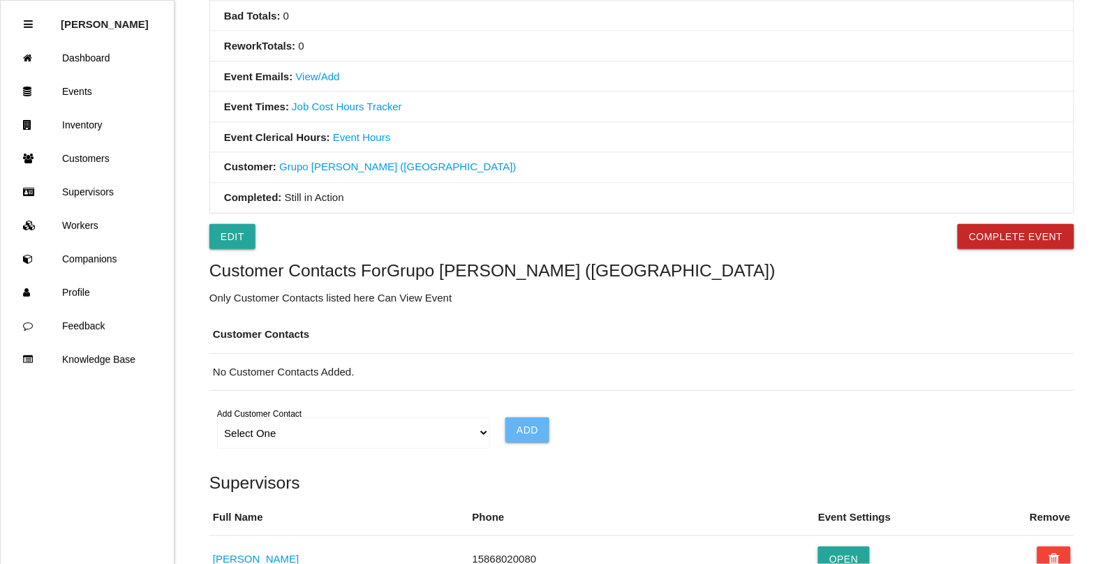
scroll to position [976, 0]
